Goal: Task Accomplishment & Management: Complete application form

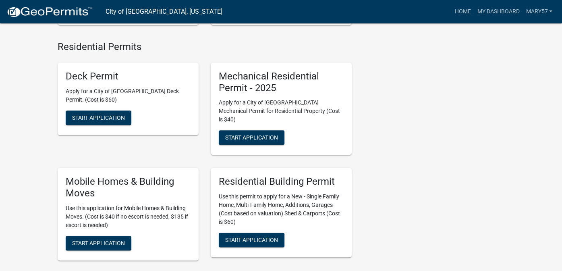
scroll to position [443, 0]
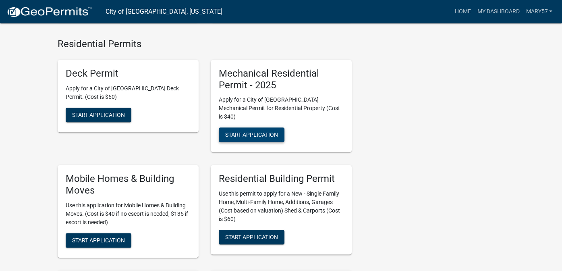
click at [241, 131] on span "Start Application" at bounding box center [251, 134] width 53 height 6
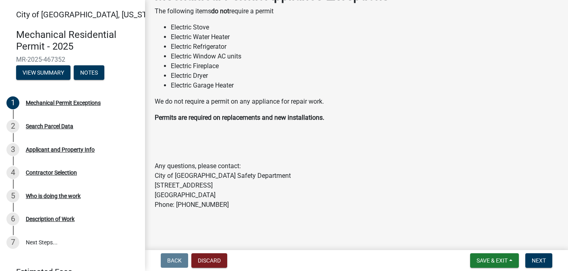
scroll to position [58, 0]
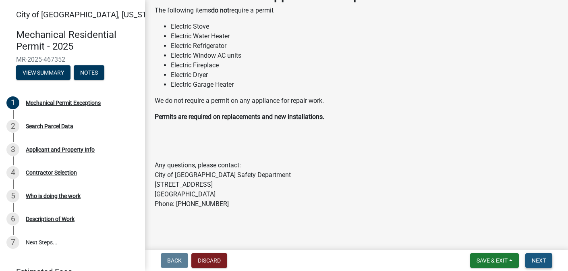
click at [531, 260] on button "Next" at bounding box center [539, 260] width 27 height 15
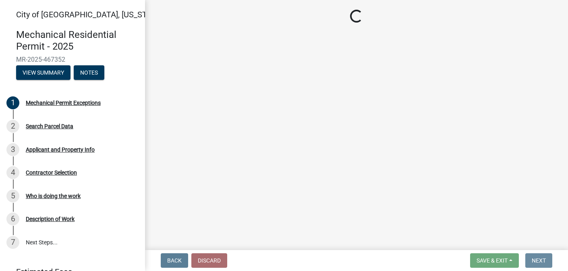
scroll to position [0, 0]
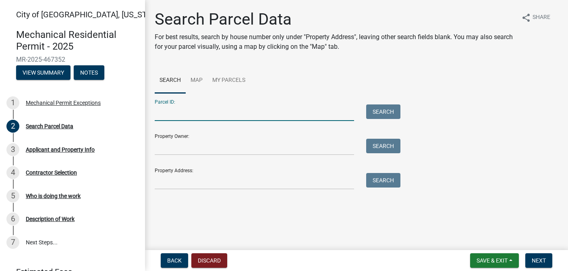
click at [195, 110] on input "Parcel ID:" at bounding box center [255, 112] width 200 height 17
click at [470, 147] on div "Parcel ID: Search Property Owner: Search Property Address: Search" at bounding box center [357, 141] width 404 height 96
click at [180, 172] on div "Property Address: Search" at bounding box center [276, 176] width 242 height 28
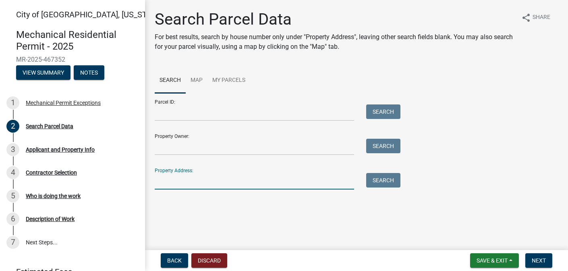
click at [183, 174] on input "Property Address:" at bounding box center [255, 181] width 200 height 17
type input "902 broadway north"
click at [391, 181] on button "Search" at bounding box center [383, 180] width 34 height 15
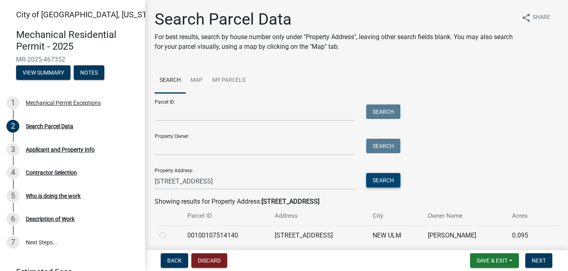
scroll to position [29, 0]
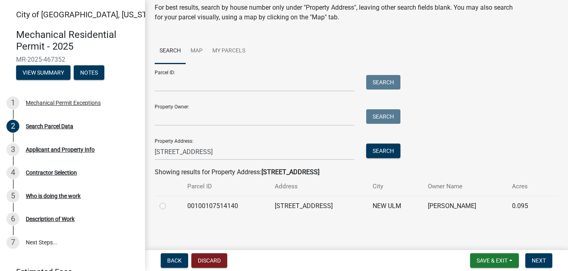
click at [169, 201] on label at bounding box center [169, 201] width 0 height 0
click at [169, 206] on input "radio" at bounding box center [171, 203] width 5 height 5
radio input "true"
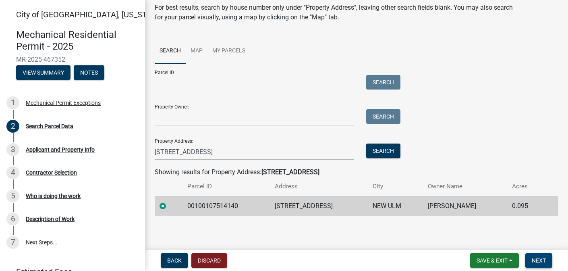
click at [541, 259] on span "Next" at bounding box center [539, 260] width 14 height 6
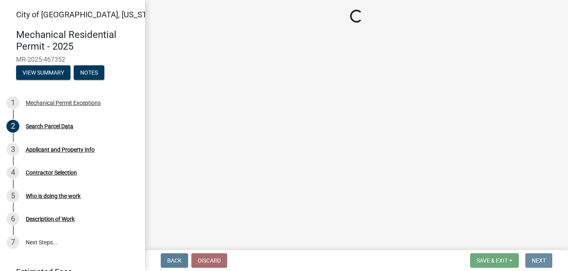
scroll to position [0, 0]
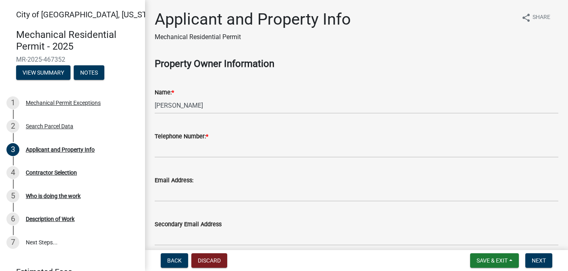
click at [237, 135] on div "Telephone Number: *" at bounding box center [357, 136] width 404 height 10
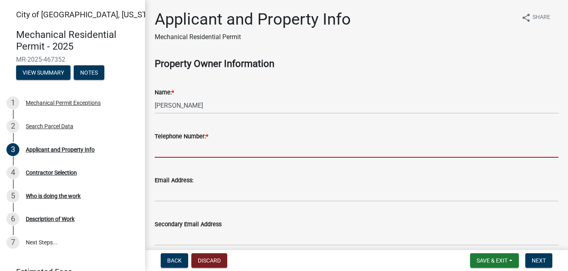
click at [223, 144] on input "Telephone Number: *" at bounding box center [357, 149] width 404 height 17
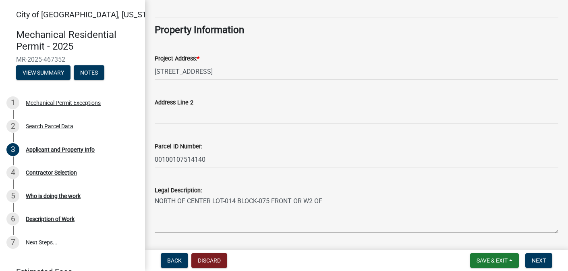
scroll to position [252, 0]
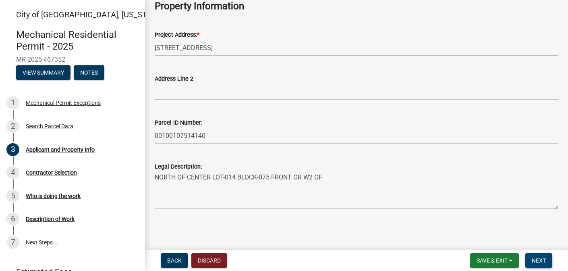
type input "[PHONE_NUMBER]"
click at [546, 257] on span "Next" at bounding box center [539, 260] width 14 height 6
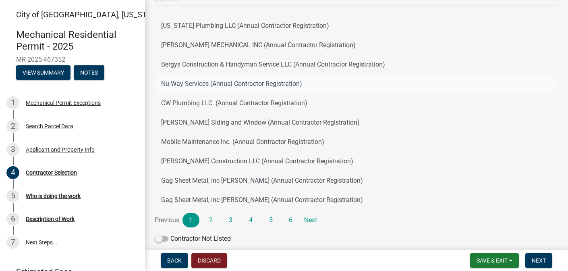
scroll to position [115, 0]
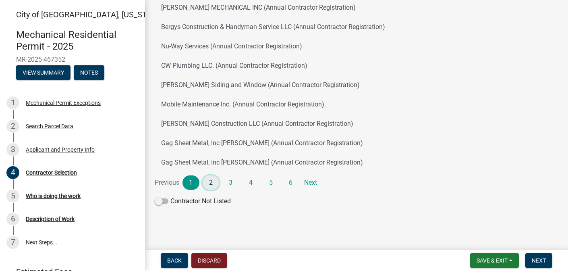
click at [213, 179] on link "2" at bounding box center [211, 182] width 17 height 15
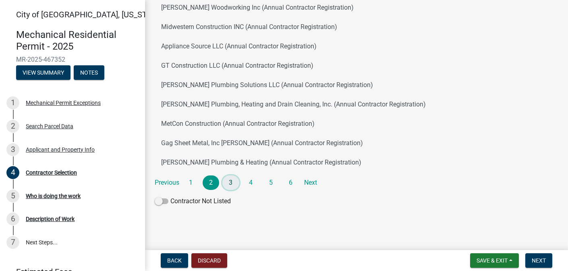
click at [228, 181] on link "3" at bounding box center [231, 182] width 17 height 15
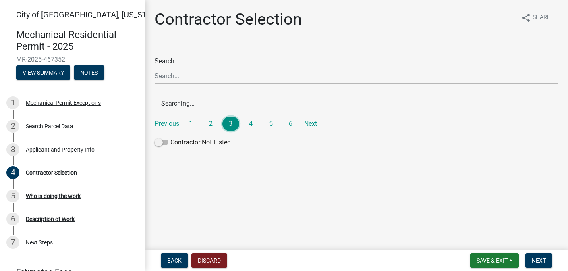
scroll to position [0, 0]
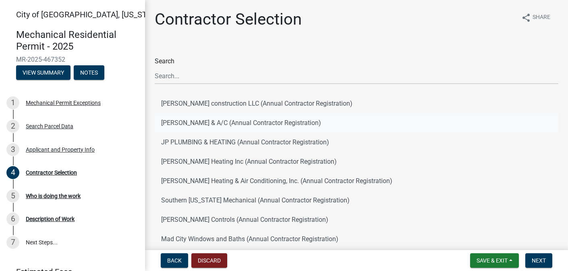
click at [266, 123] on button "NILSON HEATING & A/C (Annual Contractor Registration)" at bounding box center [357, 122] width 404 height 19
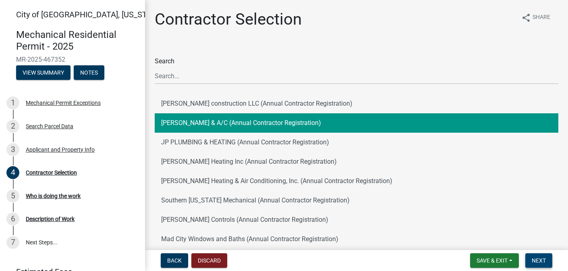
click at [540, 265] on button "Next" at bounding box center [539, 260] width 27 height 15
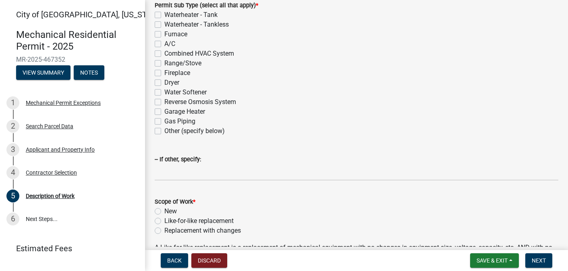
scroll to position [121, 0]
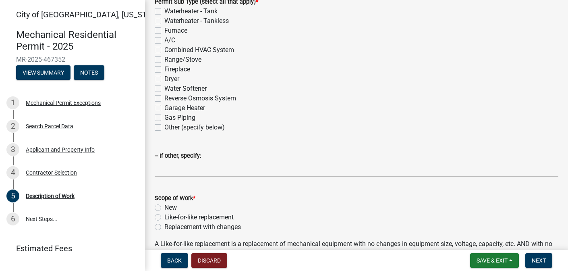
click at [164, 128] on label "Other (specify below)" at bounding box center [194, 128] width 60 height 10
click at [164, 128] on input "Other (specify below)" at bounding box center [166, 125] width 5 height 5
checkbox input "true"
checkbox input "false"
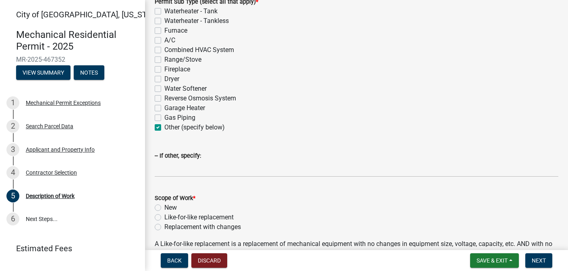
checkbox input "false"
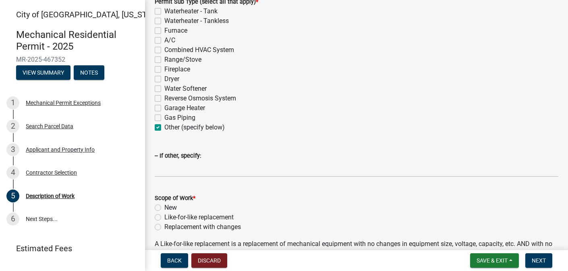
checkbox input "false"
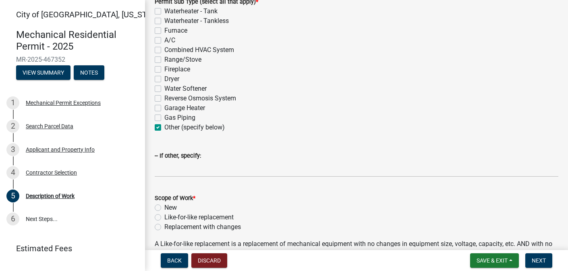
checkbox input "true"
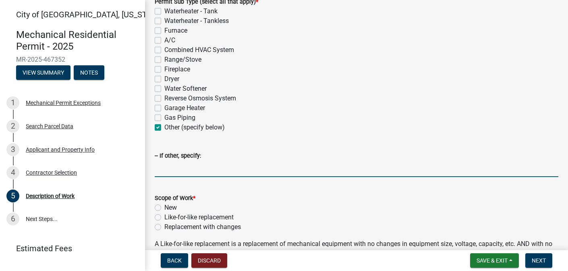
click at [182, 162] on input "-- If other, specify:" at bounding box center [357, 168] width 404 height 17
click at [159, 166] on input "leaking gas. change out from black iron to copper in basement of house" at bounding box center [357, 168] width 404 height 17
click at [196, 167] on input "Leaking gas. change out from black iron to copper in basement of house" at bounding box center [357, 168] width 404 height 17
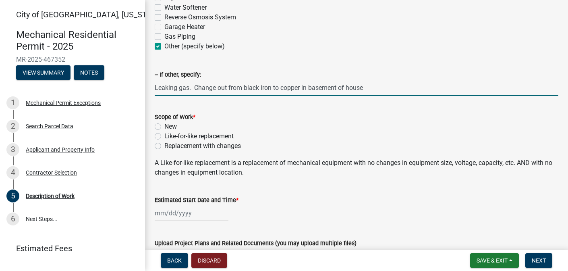
type input "Leaking gas. Change out from black iron to copper in basement of house"
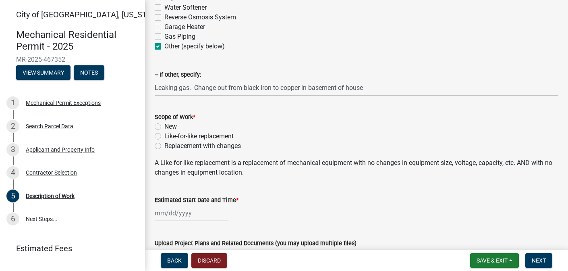
click at [164, 146] on label "Replacement with changes" at bounding box center [202, 146] width 77 height 10
click at [164, 146] on input "Replacement with changes" at bounding box center [166, 143] width 5 height 5
radio input "true"
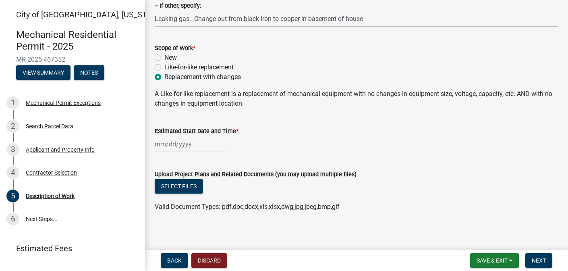
scroll to position [274, 0]
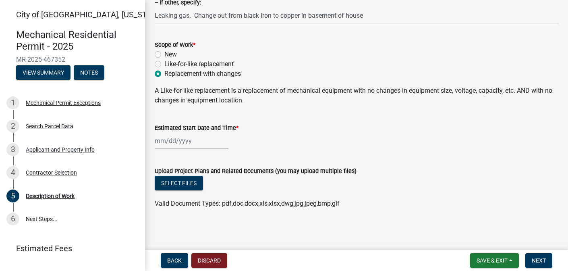
select select "8"
select select "2025"
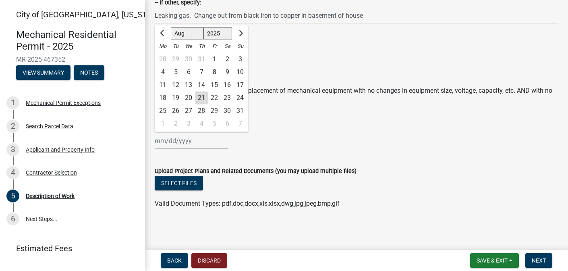
click at [185, 143] on div "Jan Feb Mar Apr May Jun Jul Aug Sep Oct Nov Dec 1525 1526 1527 1528 1529 1530 1…" at bounding box center [192, 141] width 74 height 17
click at [200, 92] on div "21" at bounding box center [201, 98] width 13 height 13
type input "[DATE]"
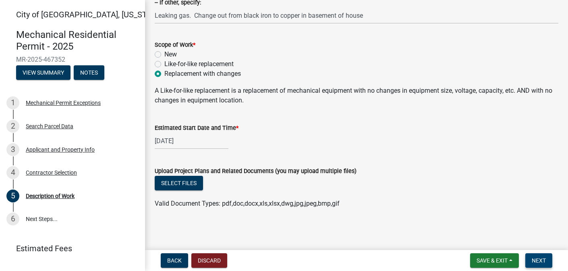
click at [535, 259] on span "Next" at bounding box center [539, 260] width 14 height 6
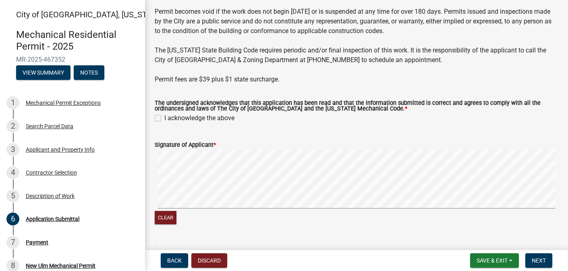
scroll to position [81, 0]
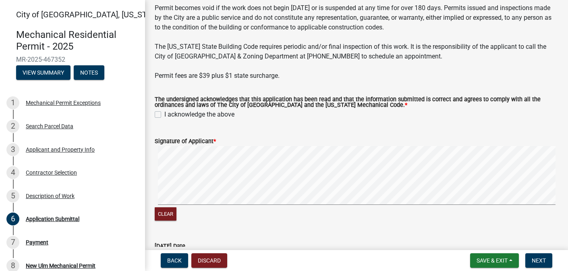
click at [164, 116] on label "I acknowledge the above" at bounding box center [199, 115] width 70 height 10
click at [164, 115] on input "I acknowledge the above" at bounding box center [166, 112] width 5 height 5
checkbox input "true"
click at [539, 257] on span "Next" at bounding box center [539, 260] width 14 height 6
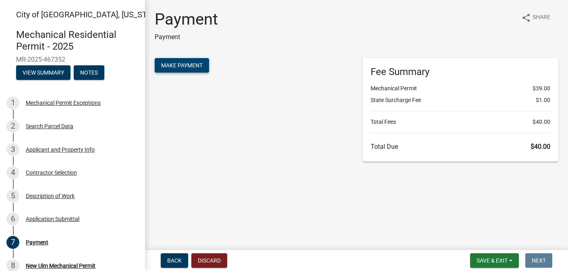
click at [180, 63] on span "Make Payment" at bounding box center [182, 65] width 42 height 6
